Goal: Navigation & Orientation: Find specific page/section

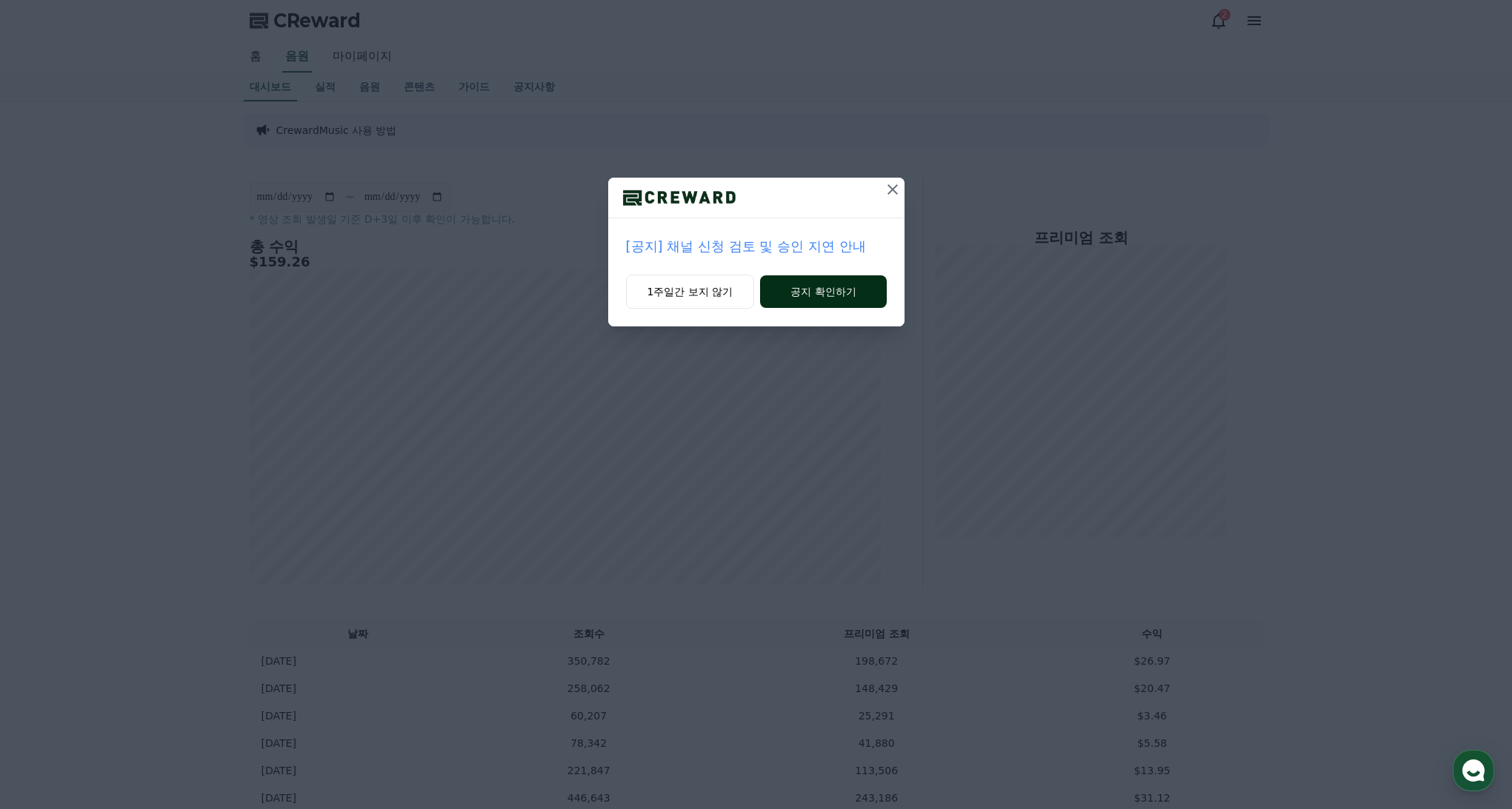
click at [805, 288] on button "공지 확인하기" at bounding box center [823, 291] width 126 height 33
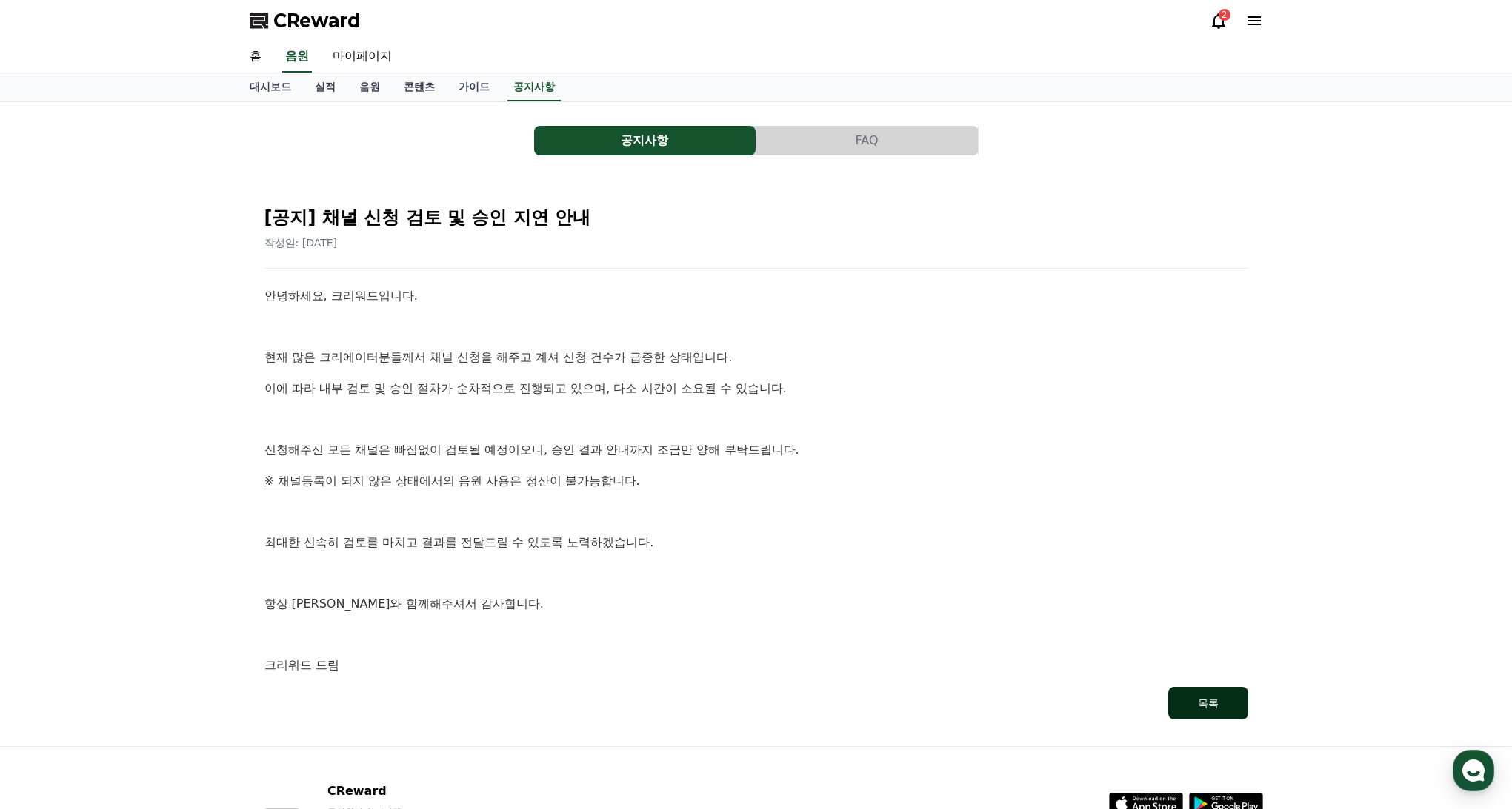
click at [1213, 708] on div "목록" at bounding box center [1208, 703] width 21 height 15
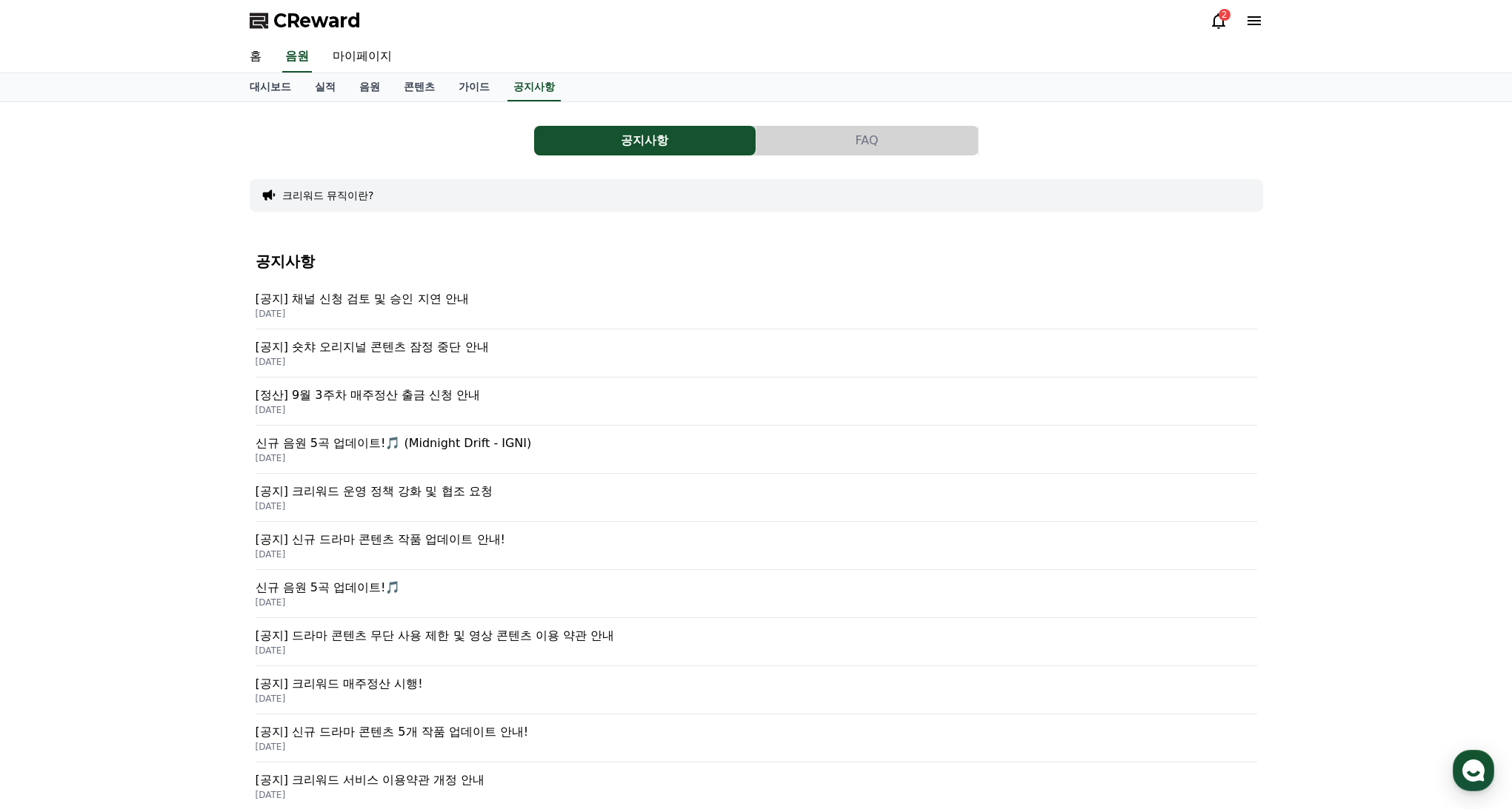
click at [1218, 26] on icon at bounding box center [1219, 20] width 18 height 18
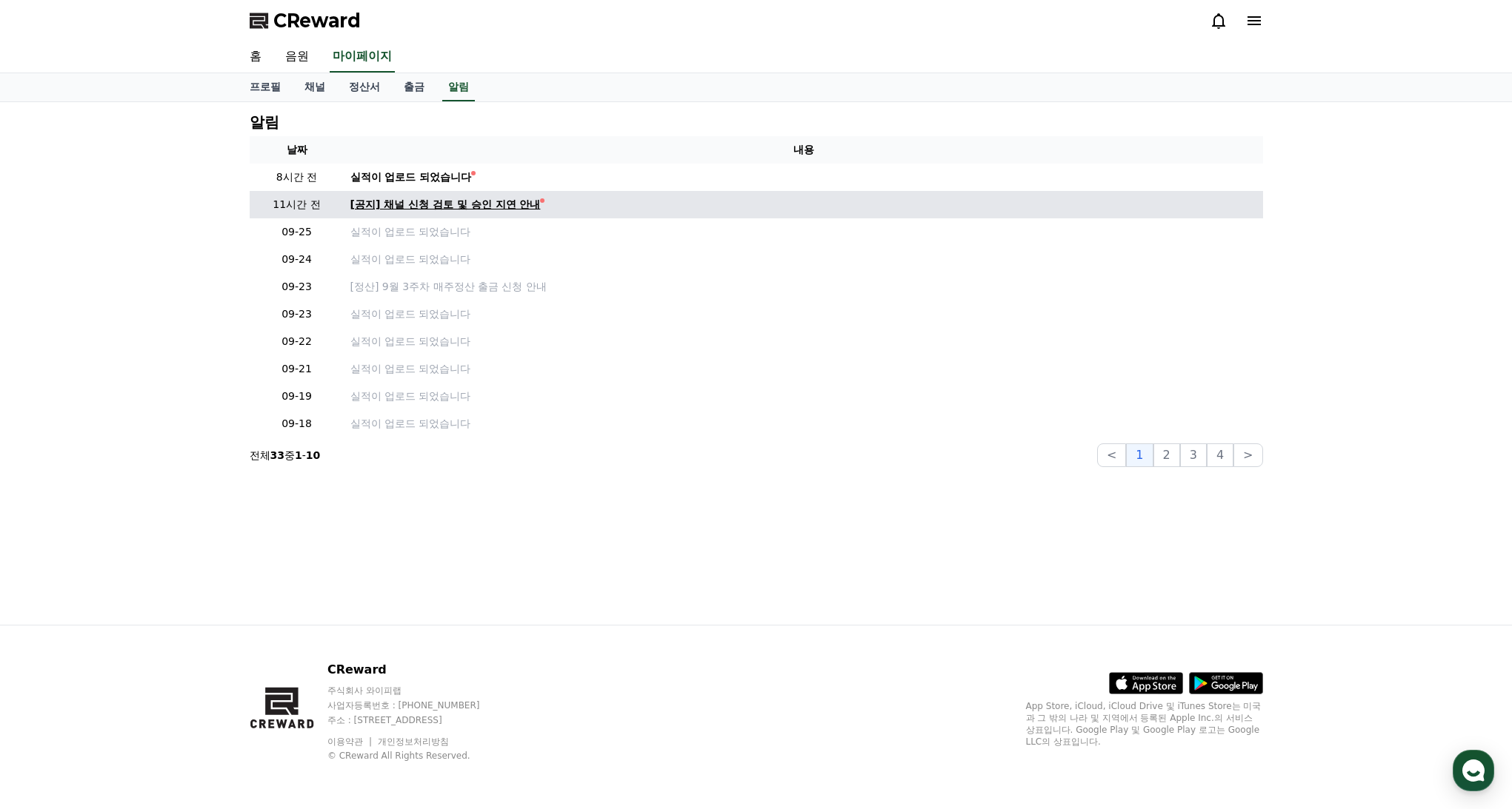
click at [486, 207] on div "[공지] 채널 신청 검토 및 승인 지연 안내" at bounding box center [446, 205] width 191 height 16
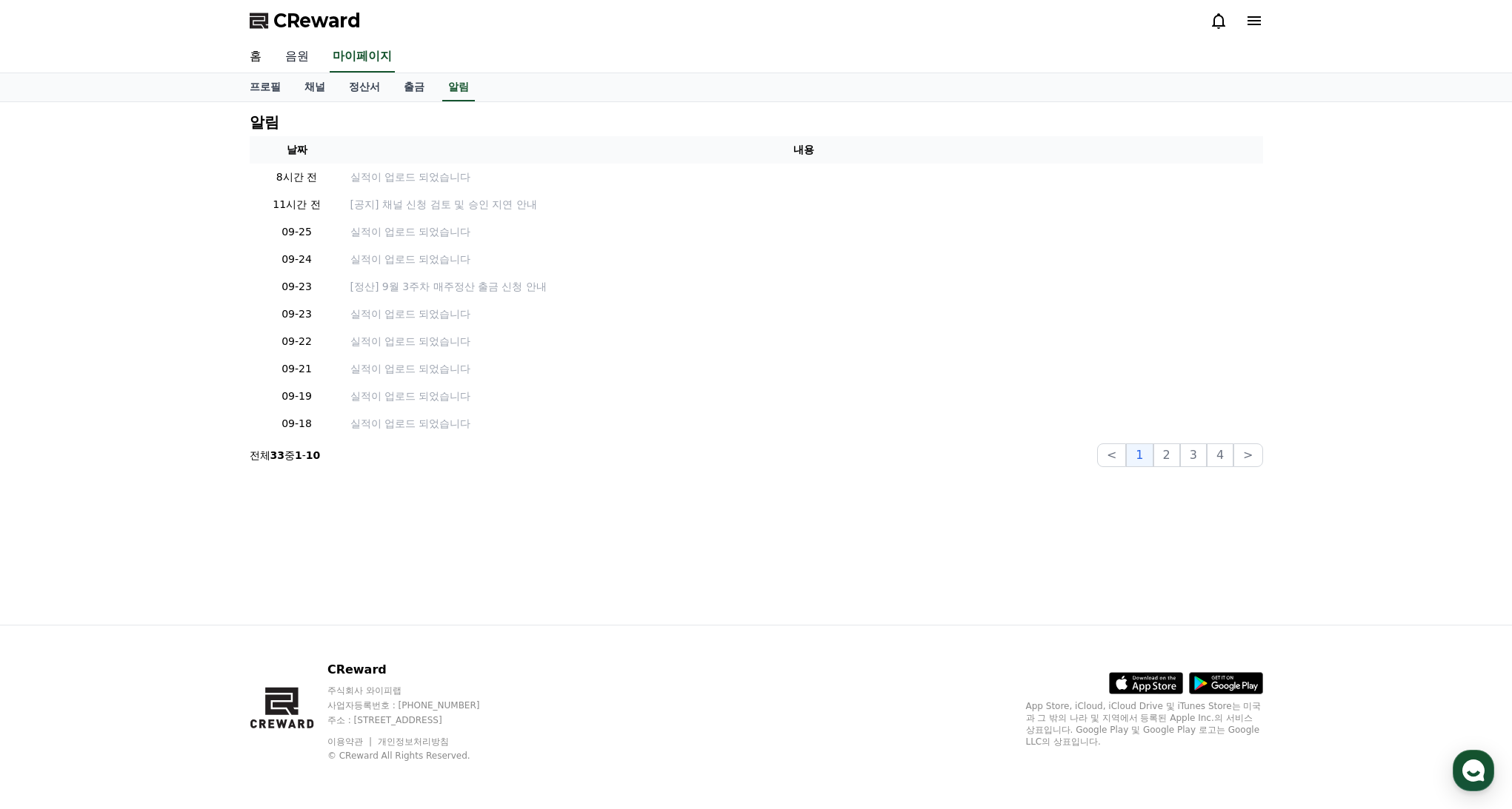
click at [296, 60] on link "음원" at bounding box center [297, 56] width 48 height 31
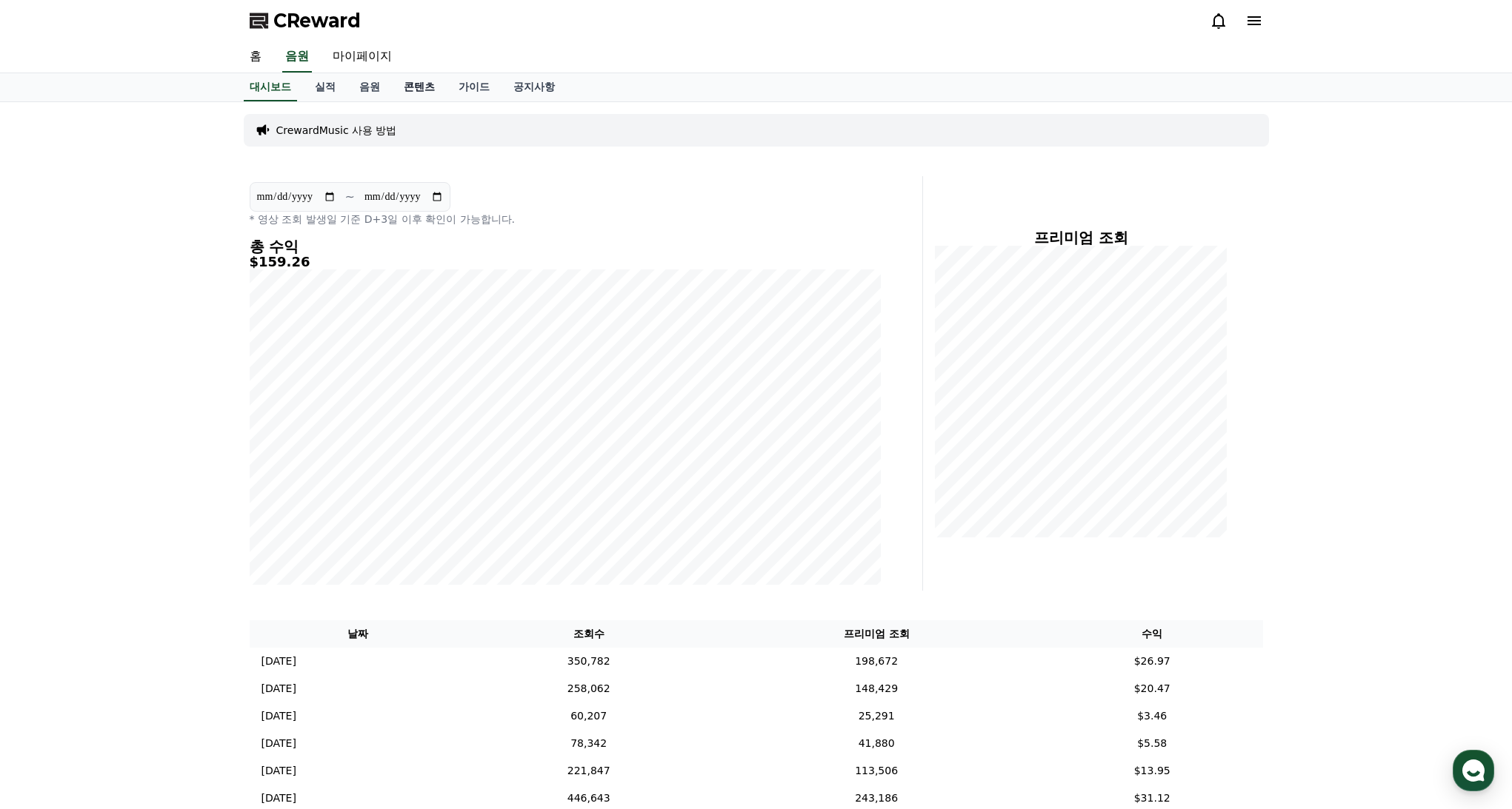
click at [415, 90] on link "콘텐츠" at bounding box center [419, 87] width 55 height 28
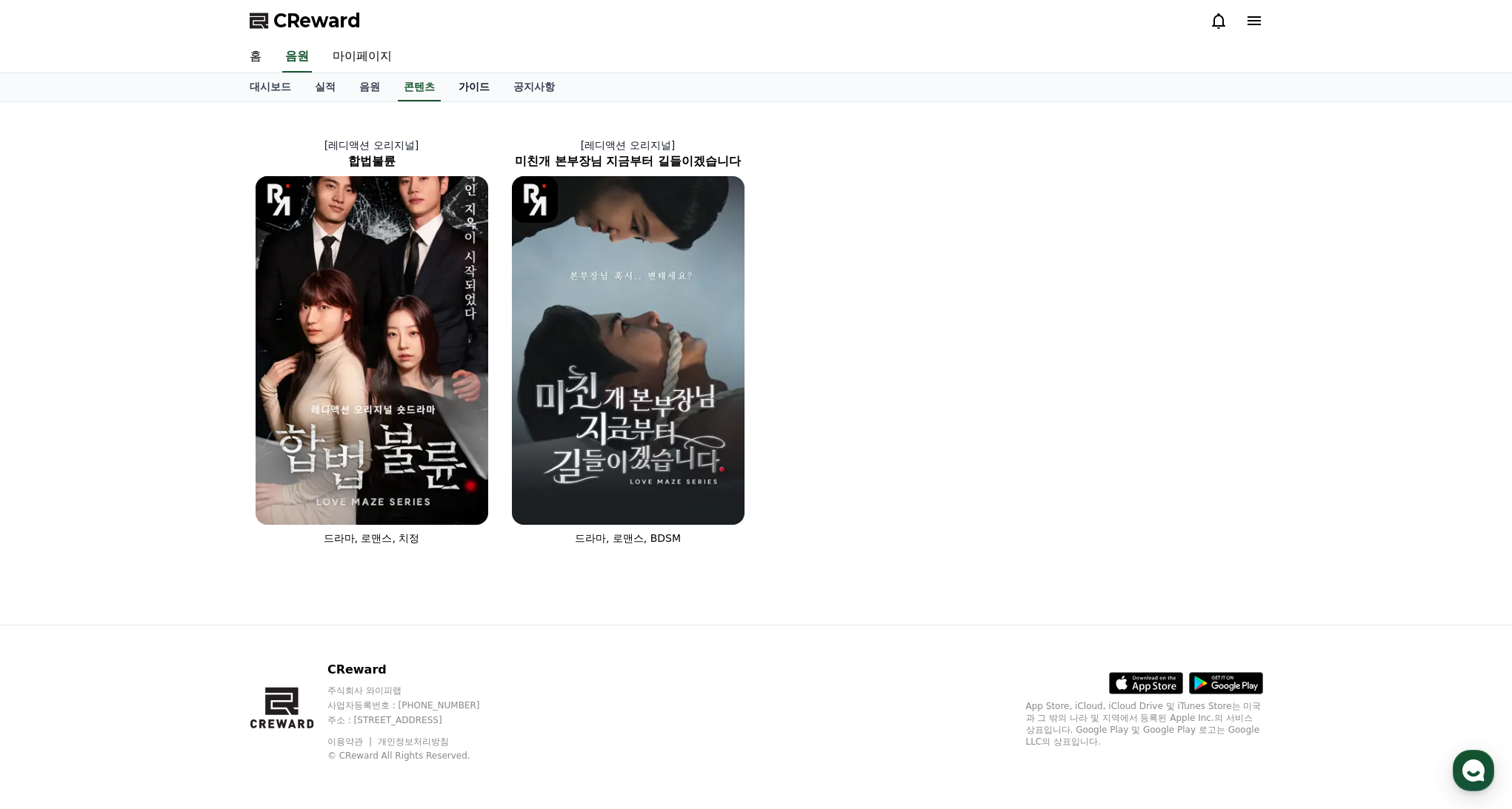
click at [464, 90] on link "가이드" at bounding box center [474, 87] width 55 height 28
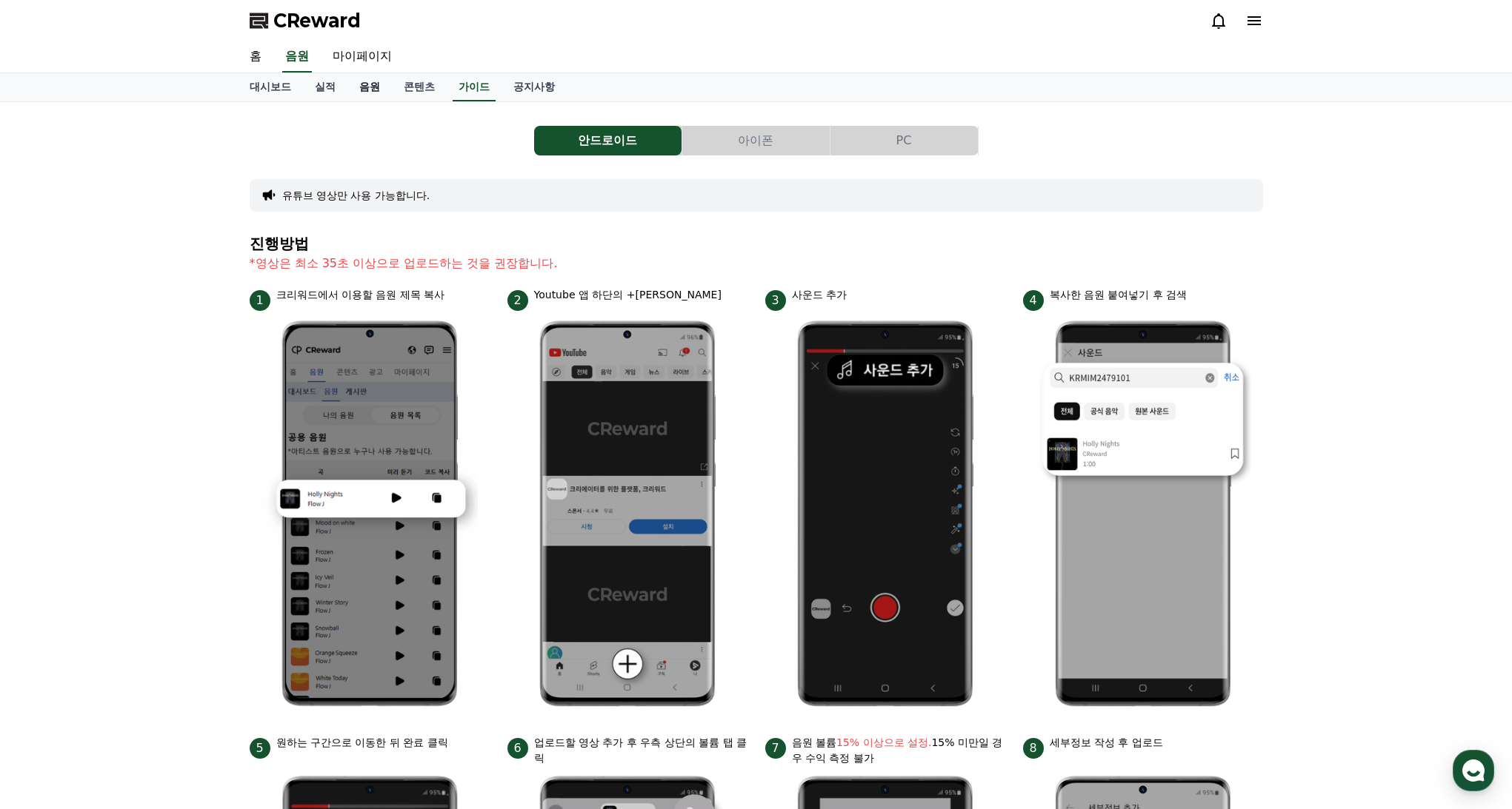
click at [365, 90] on link "음원" at bounding box center [370, 87] width 44 height 28
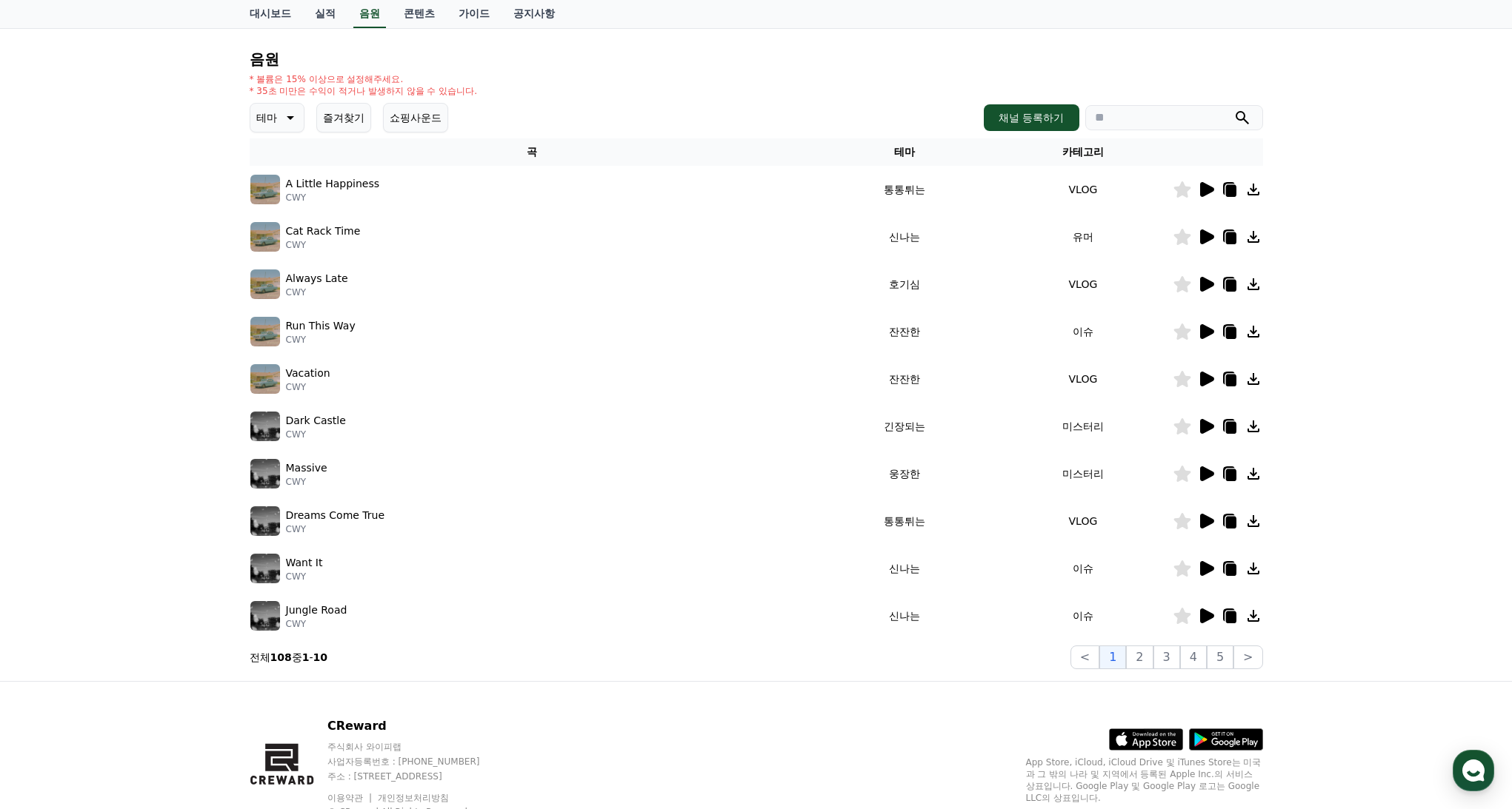
scroll to position [193, 0]
